Goal: Task Accomplishment & Management: Manage account settings

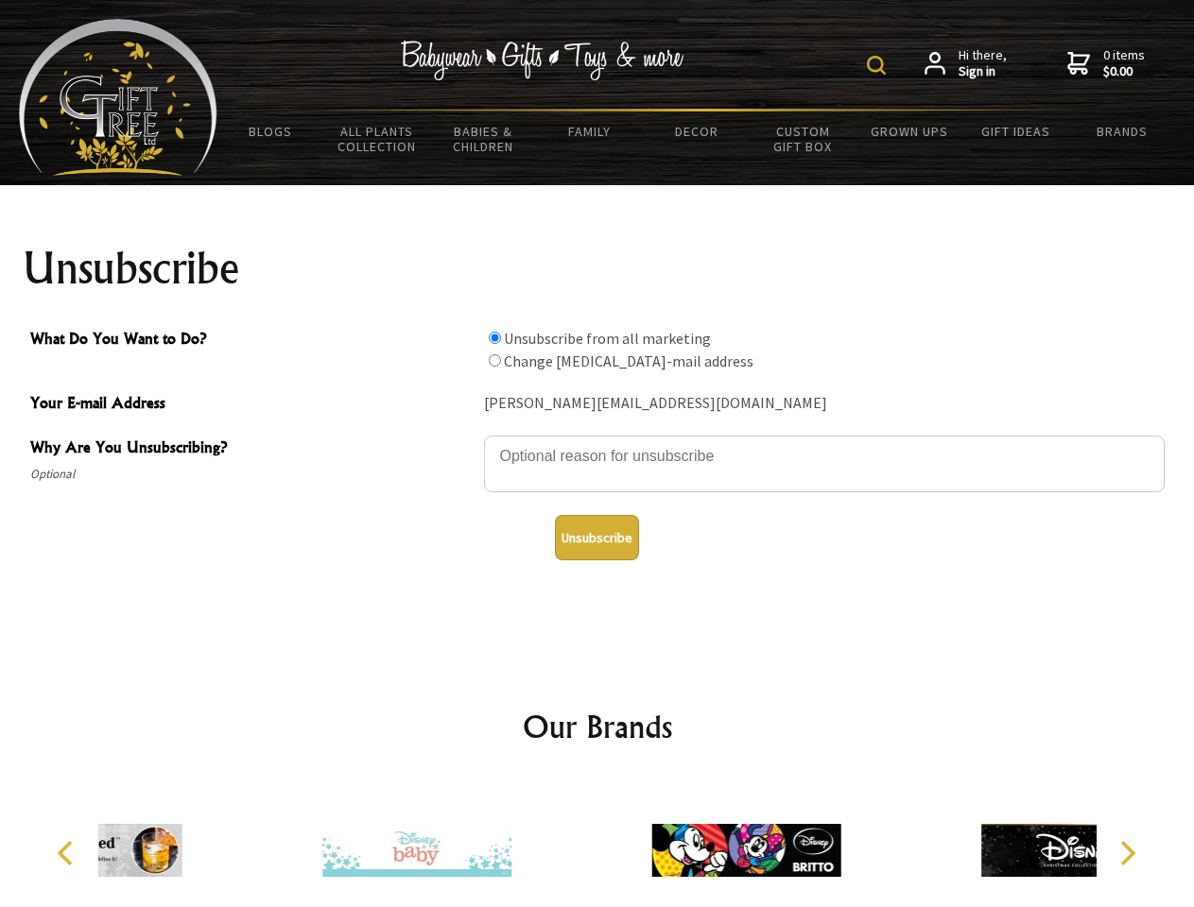
click at [879, 65] on img at bounding box center [876, 65] width 19 height 19
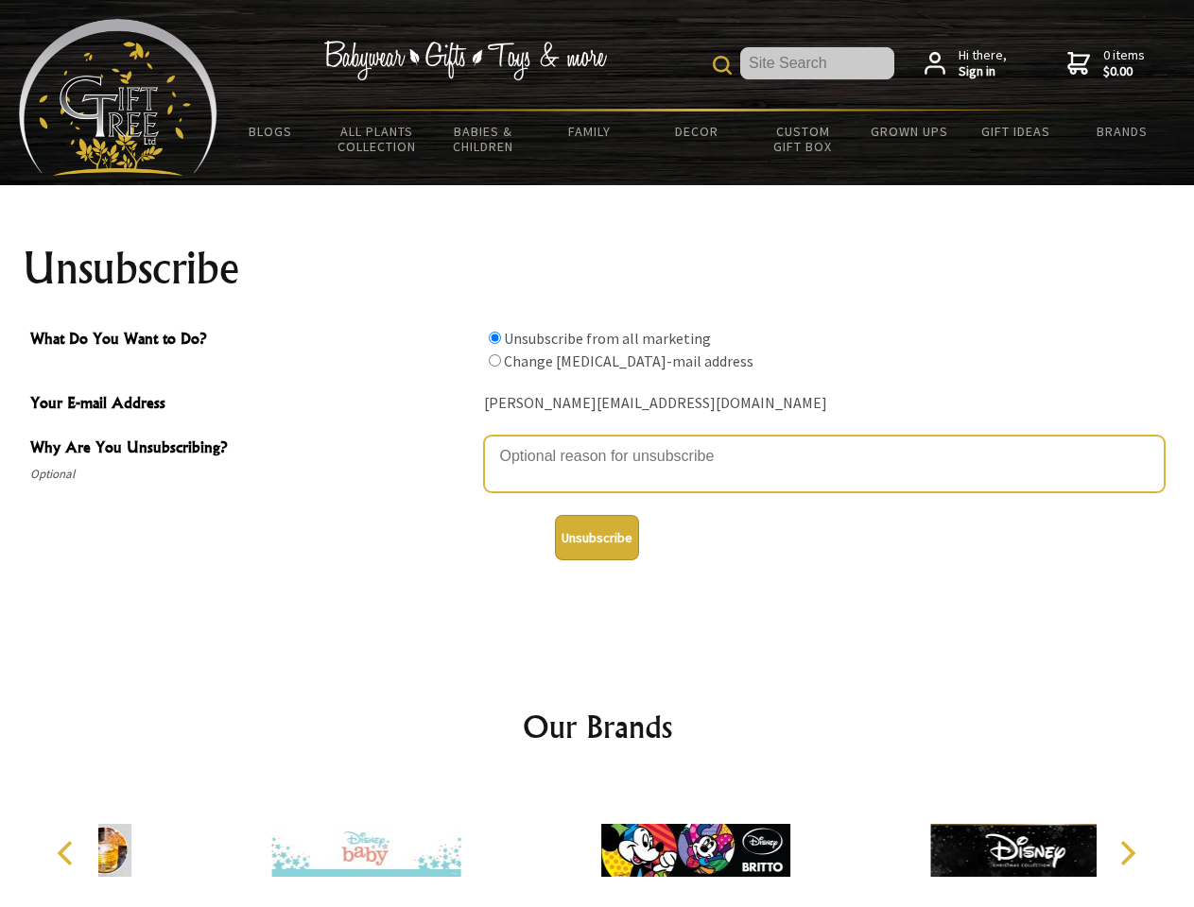
click at [597, 442] on textarea "Why Are You Unsubscribing?" at bounding box center [824, 464] width 680 height 57
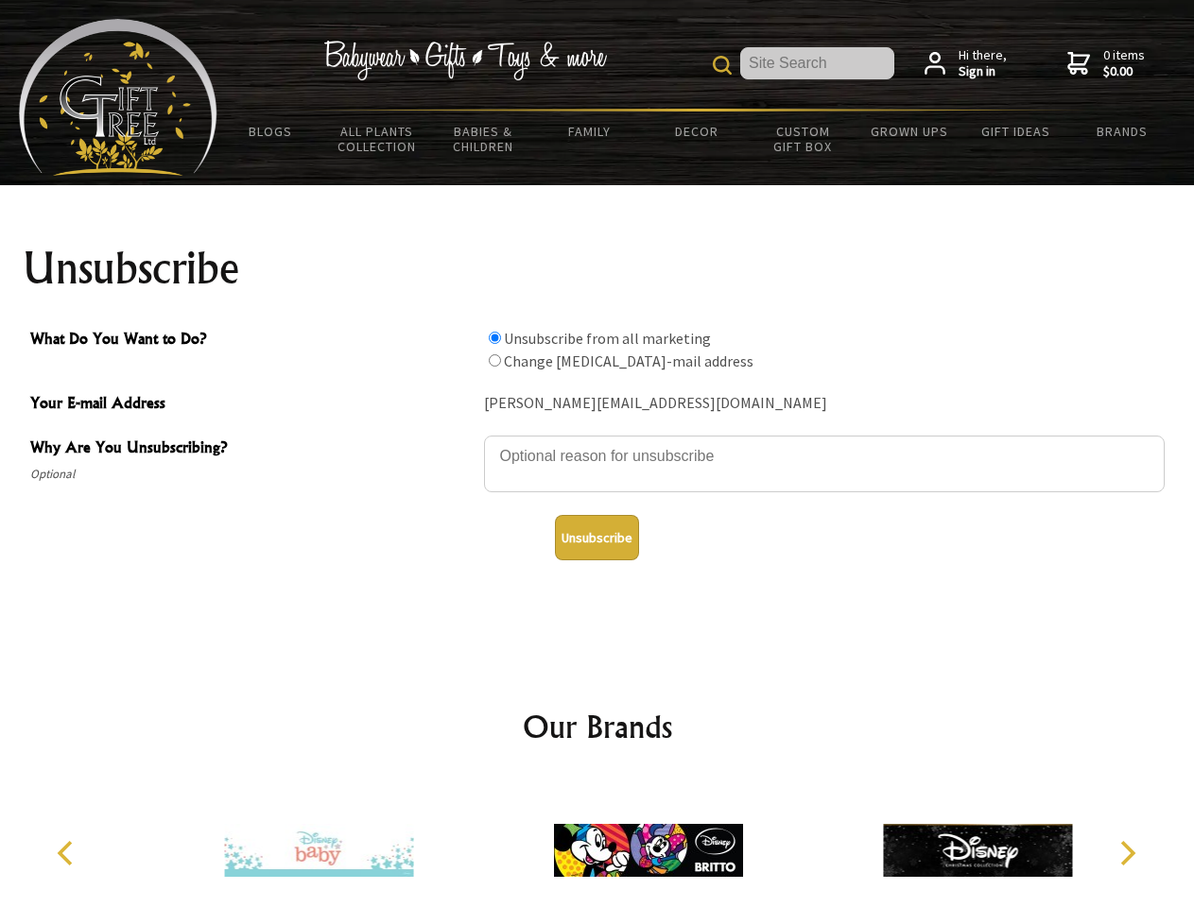
click at [494, 337] on input "What Do You Want to Do?" at bounding box center [495, 338] width 12 height 12
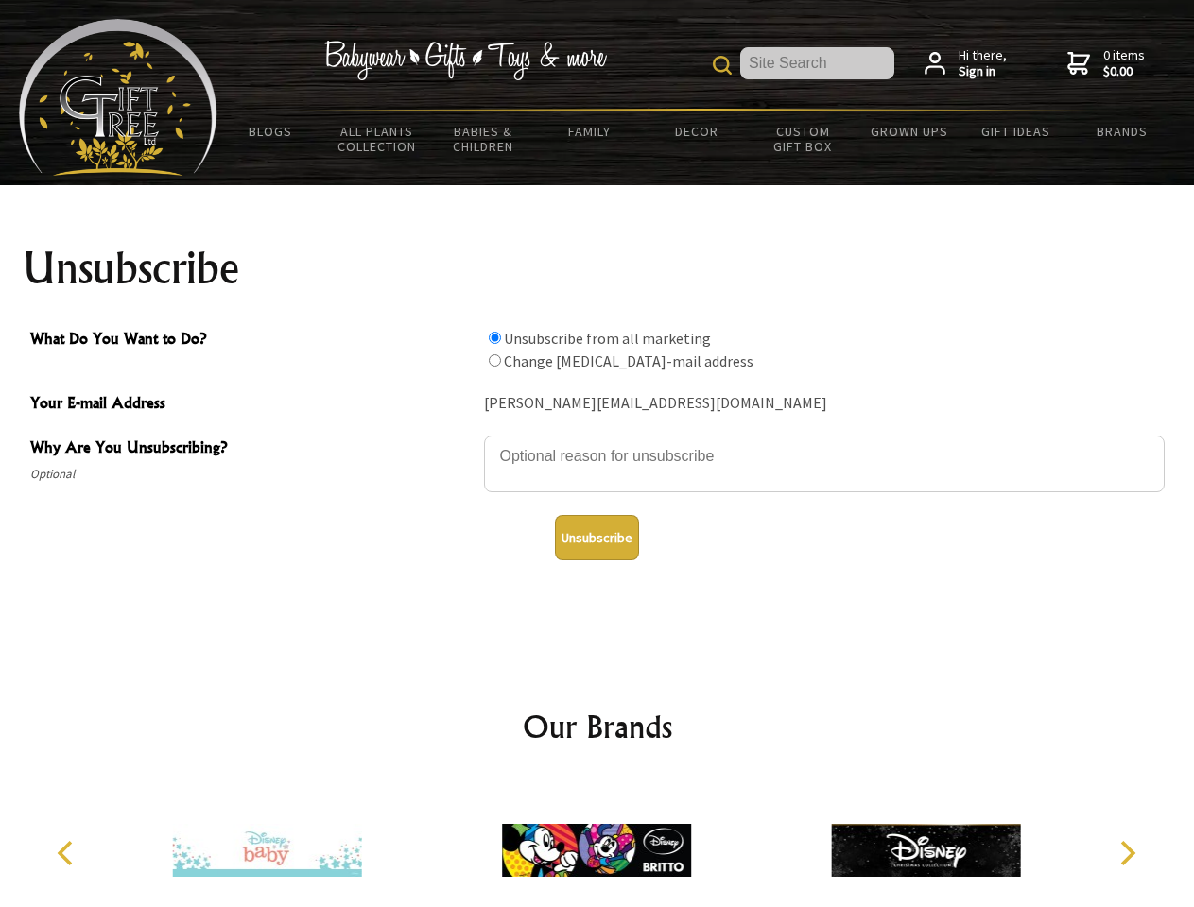
click at [494, 360] on input "What Do You Want to Do?" at bounding box center [495, 360] width 12 height 12
radio input "true"
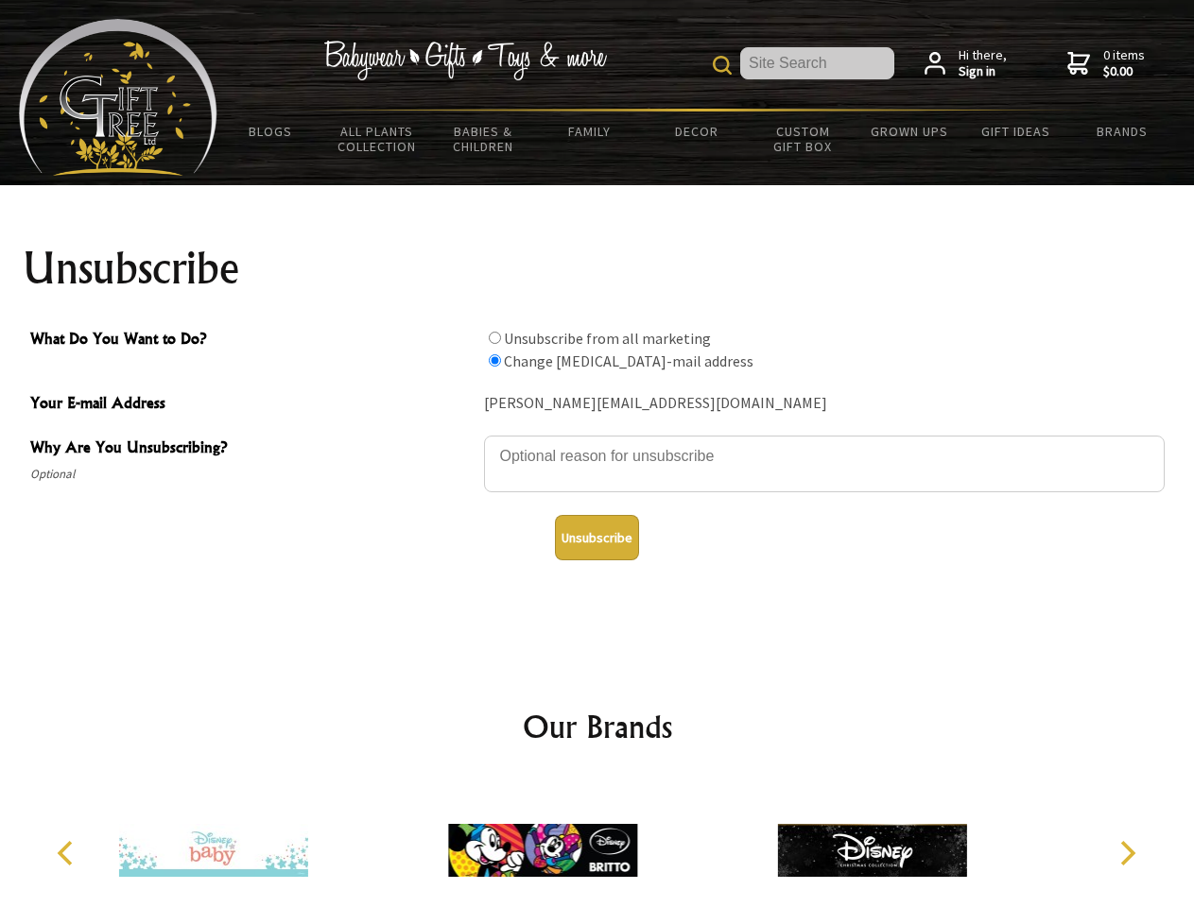
click at [596, 538] on button "Unsubscribe" at bounding box center [597, 537] width 84 height 45
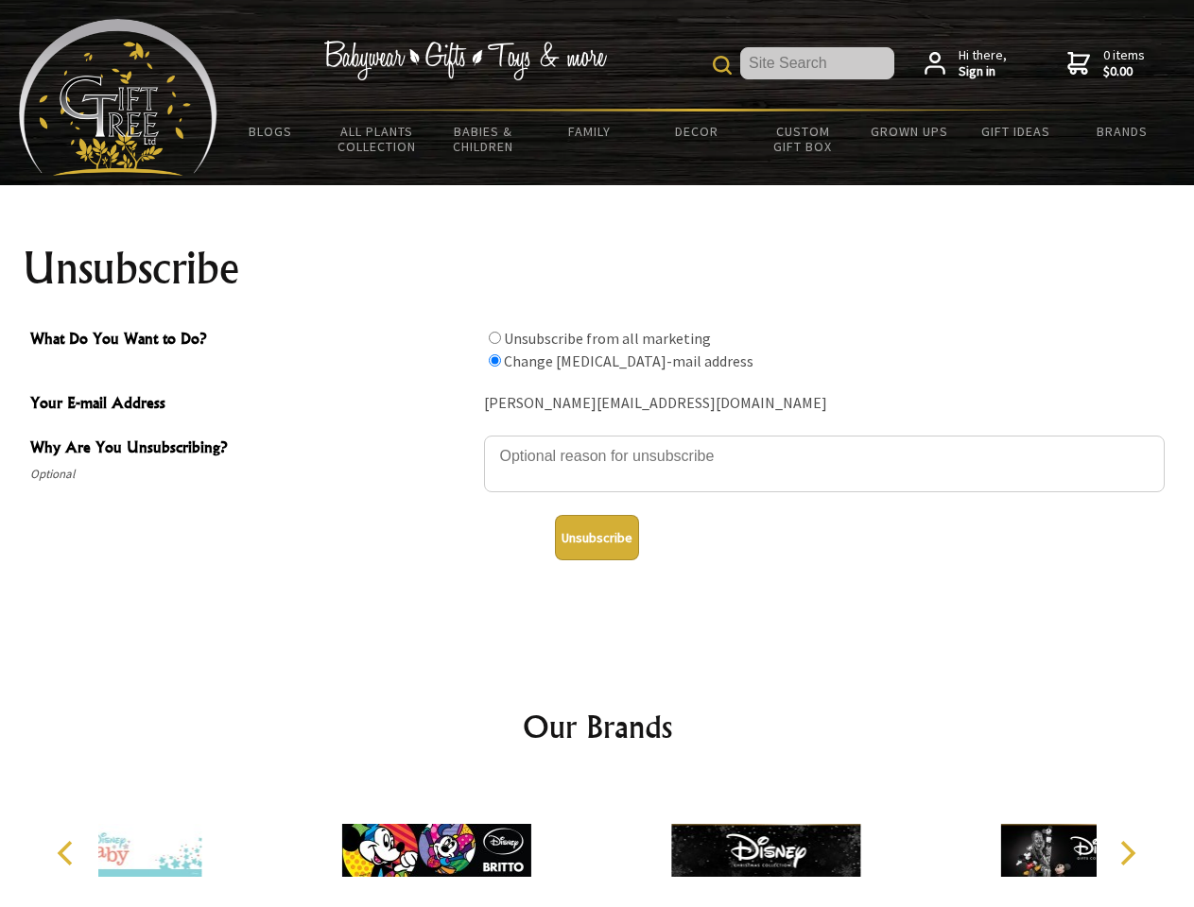
click at [597, 843] on div at bounding box center [435, 853] width 329 height 147
click at [68, 853] on icon "Previous" at bounding box center [67, 853] width 25 height 25
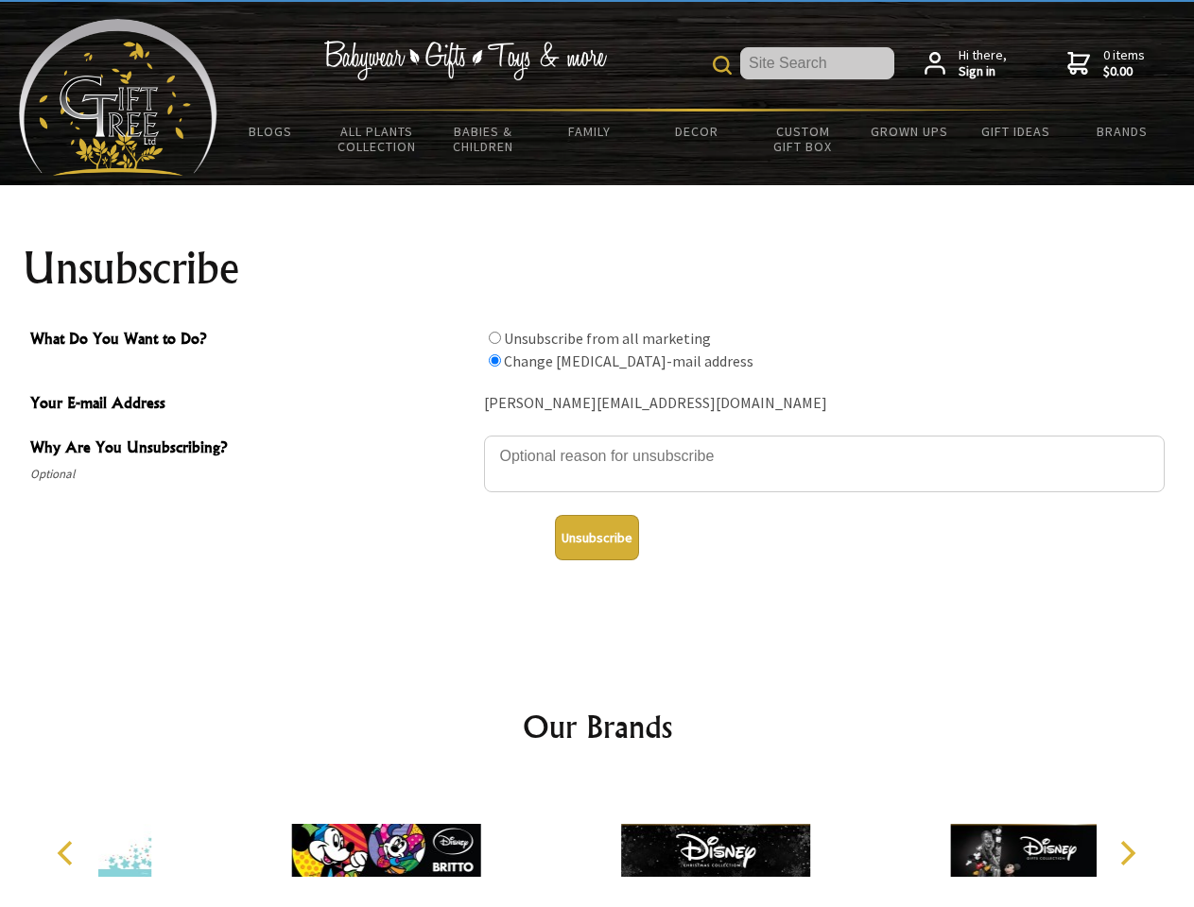
click at [1126, 853] on icon "Next" at bounding box center [1125, 853] width 25 height 25
